Goal: Task Accomplishment & Management: Manage account settings

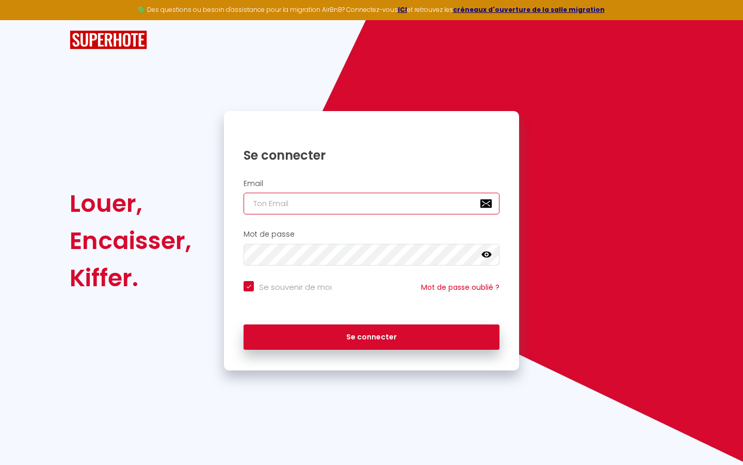
type input "s"
checkbox input "true"
type input "su"
checkbox input "true"
type input "sup"
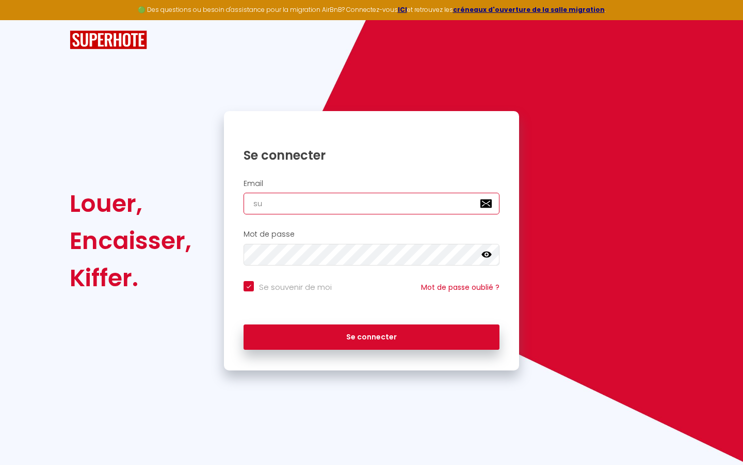
checkbox input "true"
type input "supe"
checkbox input "true"
type input "super"
checkbox input "true"
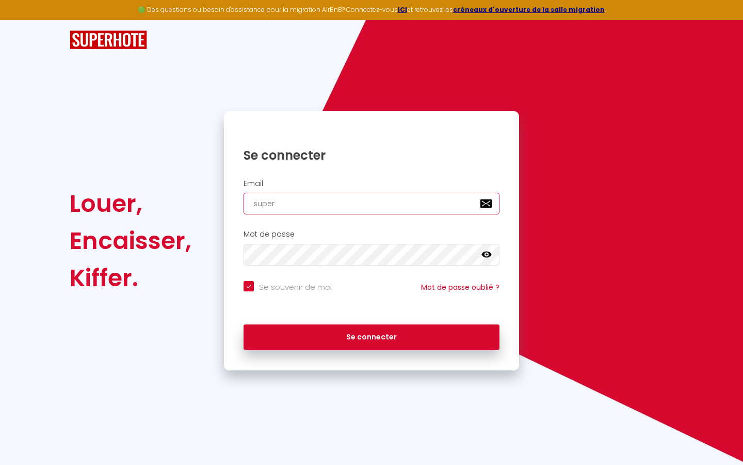
type input "superb"
checkbox input "true"
type input "superbo"
checkbox input "true"
type input "superbor"
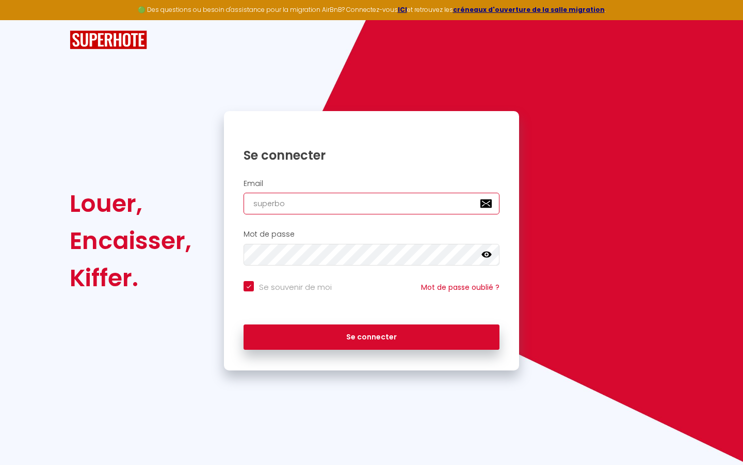
checkbox input "true"
type input "superbord"
checkbox input "true"
type input "superborde"
checkbox input "true"
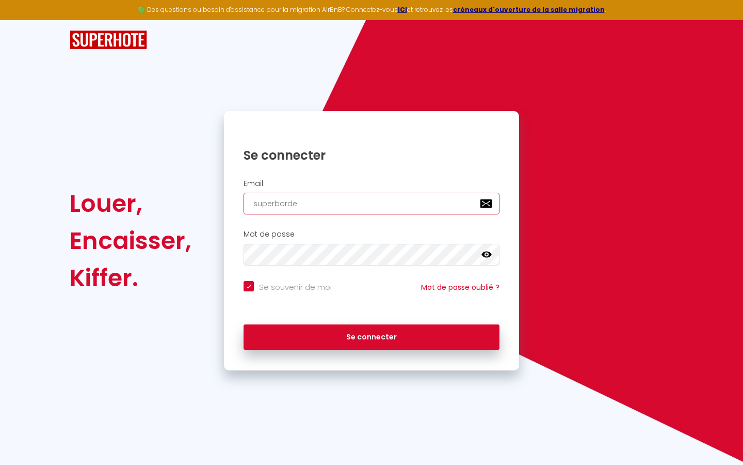
type input "superbordea"
checkbox input "true"
type input "superbordeau"
checkbox input "true"
type input "superbordeaux"
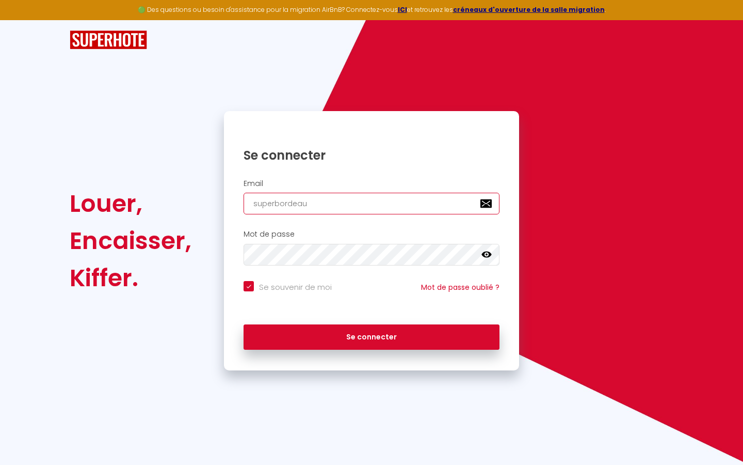
checkbox input "true"
type input "superbordeaux@"
checkbox input "true"
type input "superbordeaux@g"
checkbox input "true"
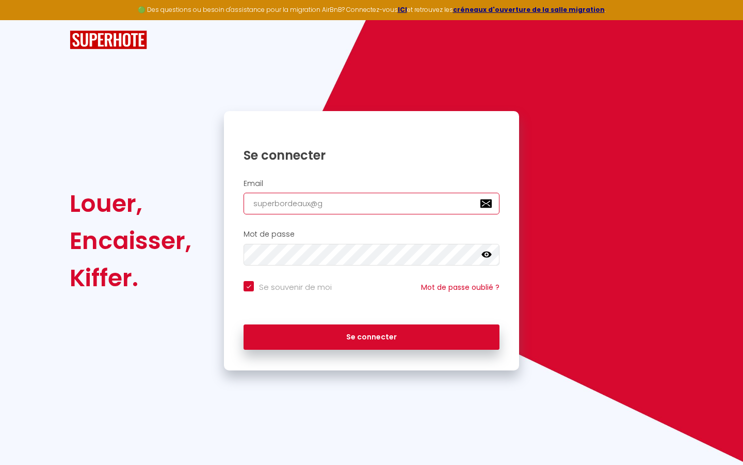
type input "superbordeaux@gm"
checkbox input "true"
type input "superbordeaux@gma"
checkbox input "true"
type input "superbordeaux@gmai"
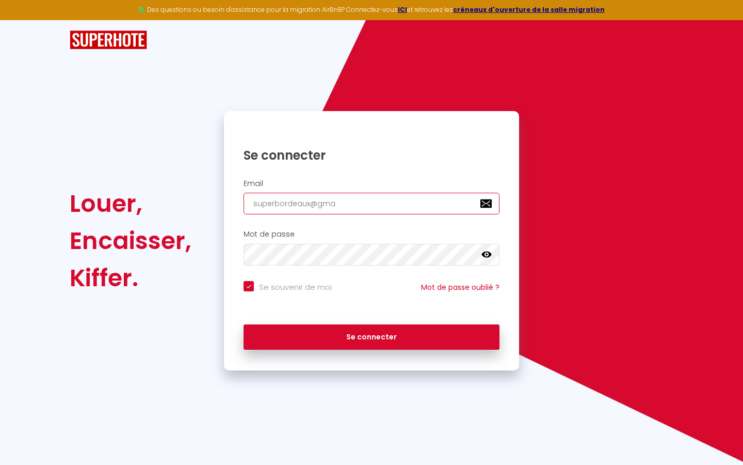
checkbox input "true"
type input "[EMAIL_ADDRESS]"
checkbox input "true"
type input "[EMAIL_ADDRESS]."
checkbox input "true"
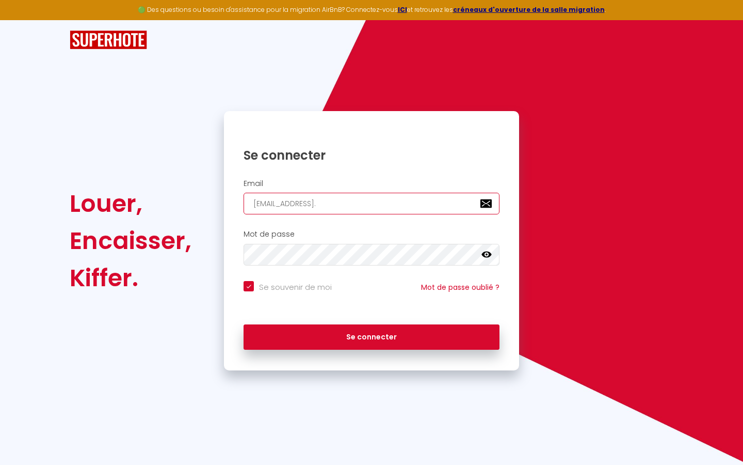
type input "superbordeaux@gmail.c"
checkbox input "true"
type input "[EMAIL_ADDRESS][DOMAIN_NAME]"
checkbox input "true"
type input "[EMAIL_ADDRESS][DOMAIN_NAME]"
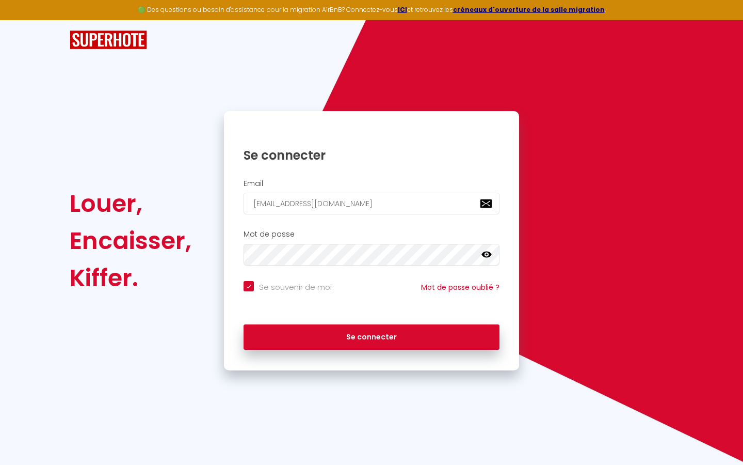
checkbox input "true"
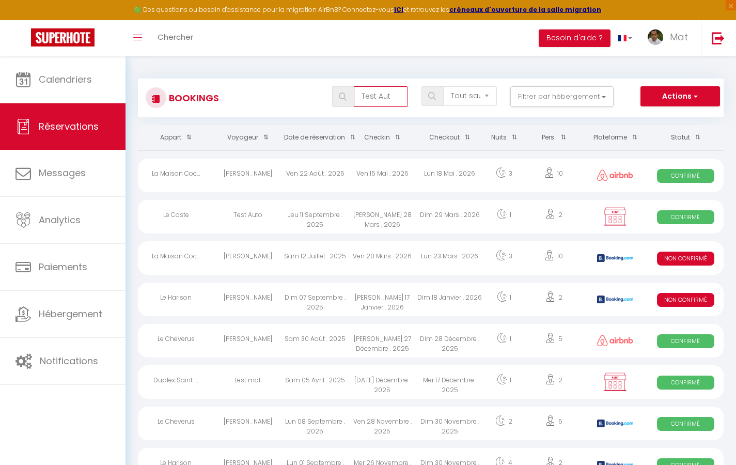
type input "Test Auto"
select select "OK"
select select "KO"
select select "0"
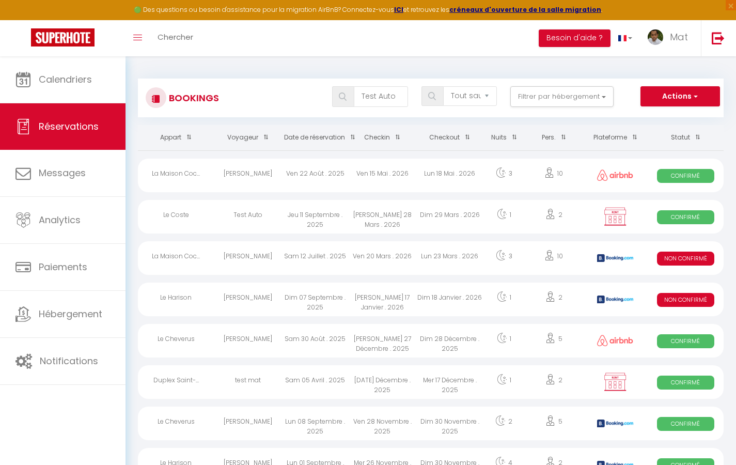
select select "1"
select select
select select "32380"
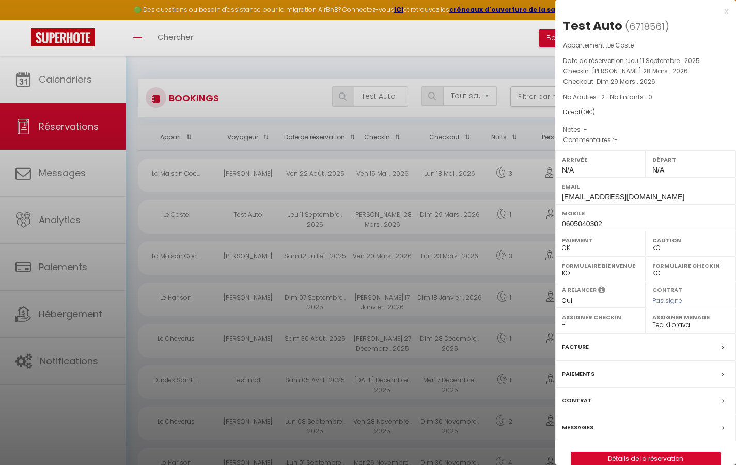
scroll to position [6, 0]
